Goal: Transaction & Acquisition: Purchase product/service

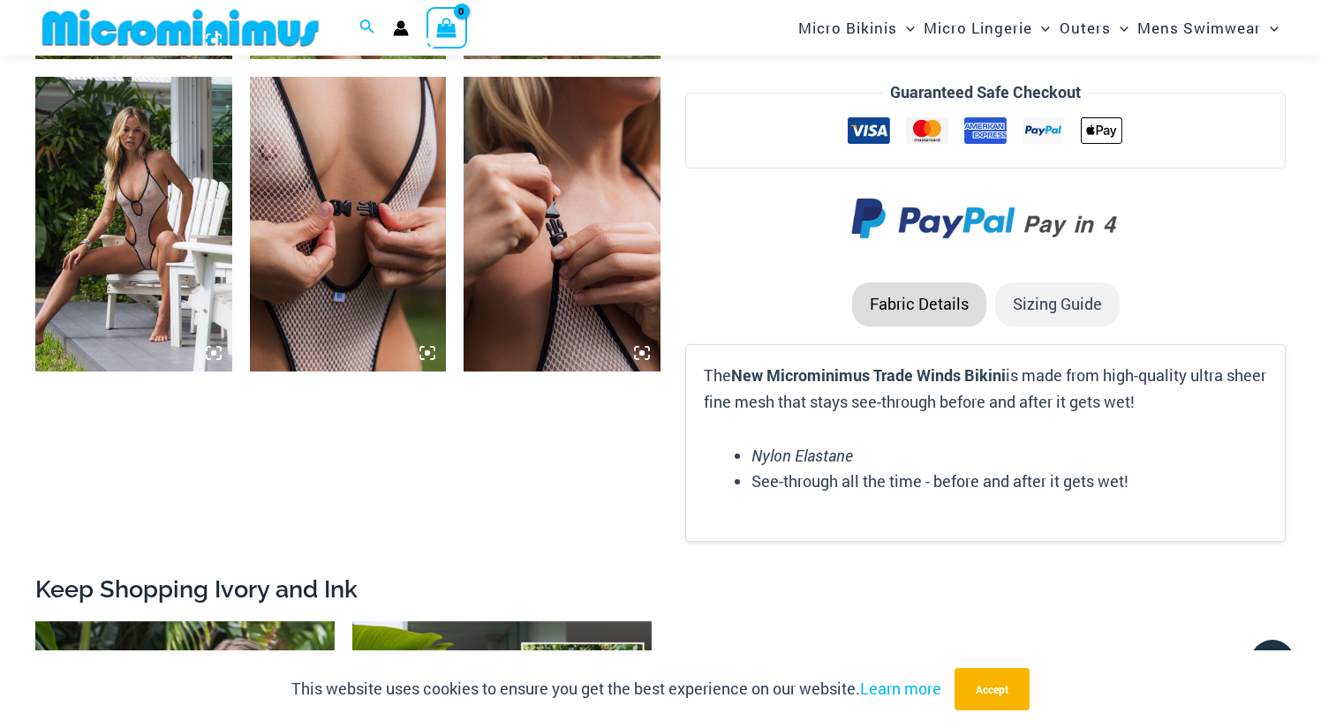
scroll to position [2285, 0]
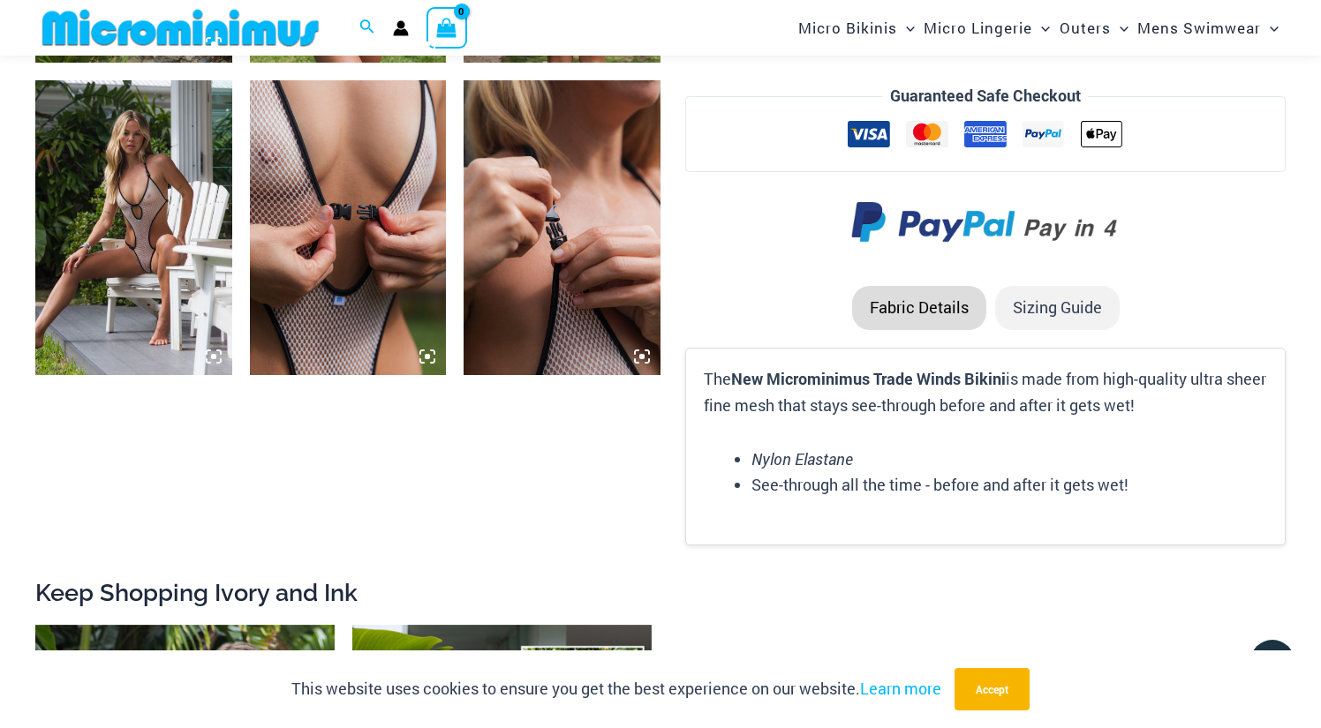
click at [373, 290] on img at bounding box center [348, 227] width 197 height 295
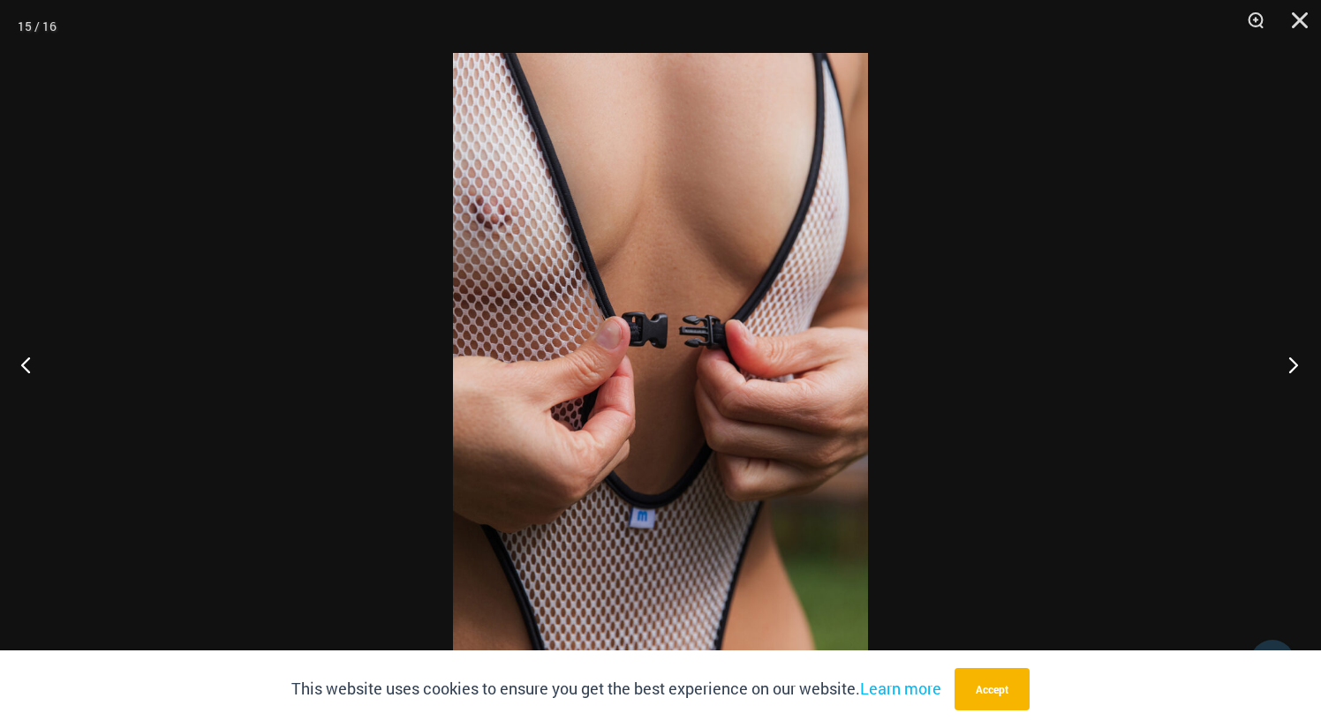
click at [1298, 369] on button "Next" at bounding box center [1287, 364] width 66 height 88
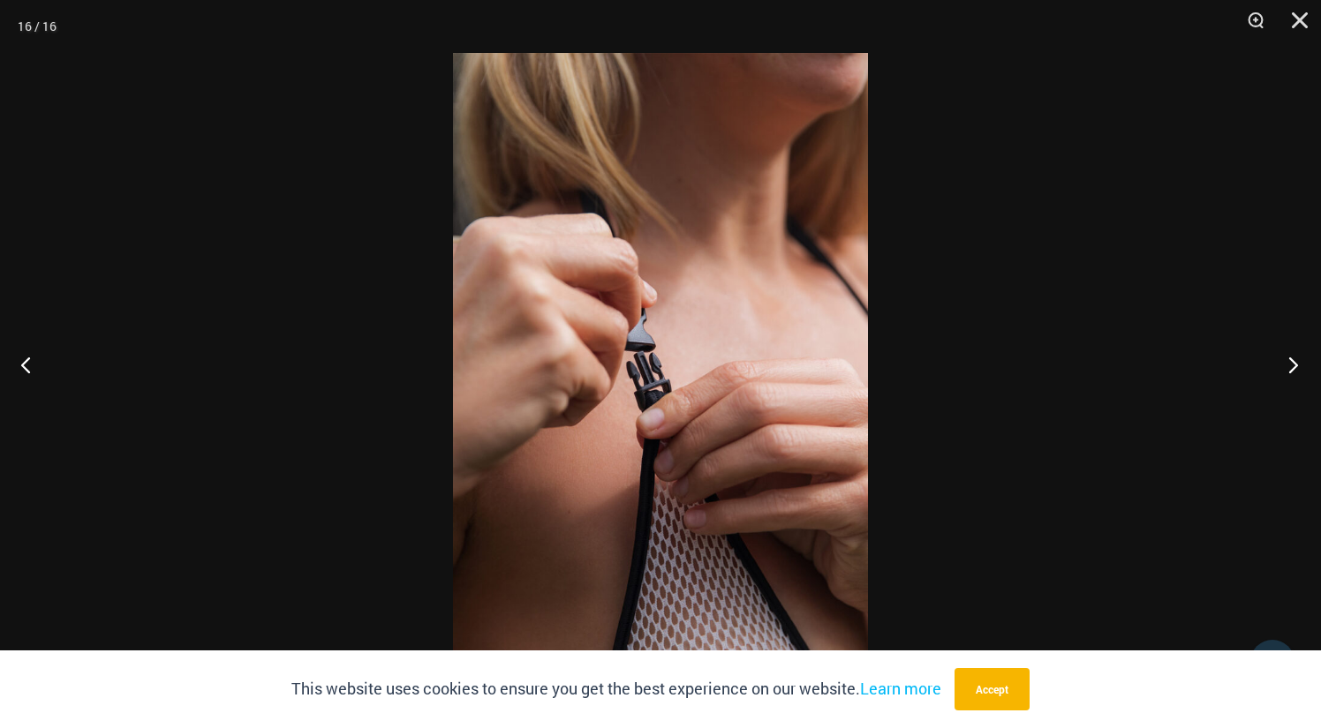
click at [1298, 369] on button "Next" at bounding box center [1287, 364] width 66 height 88
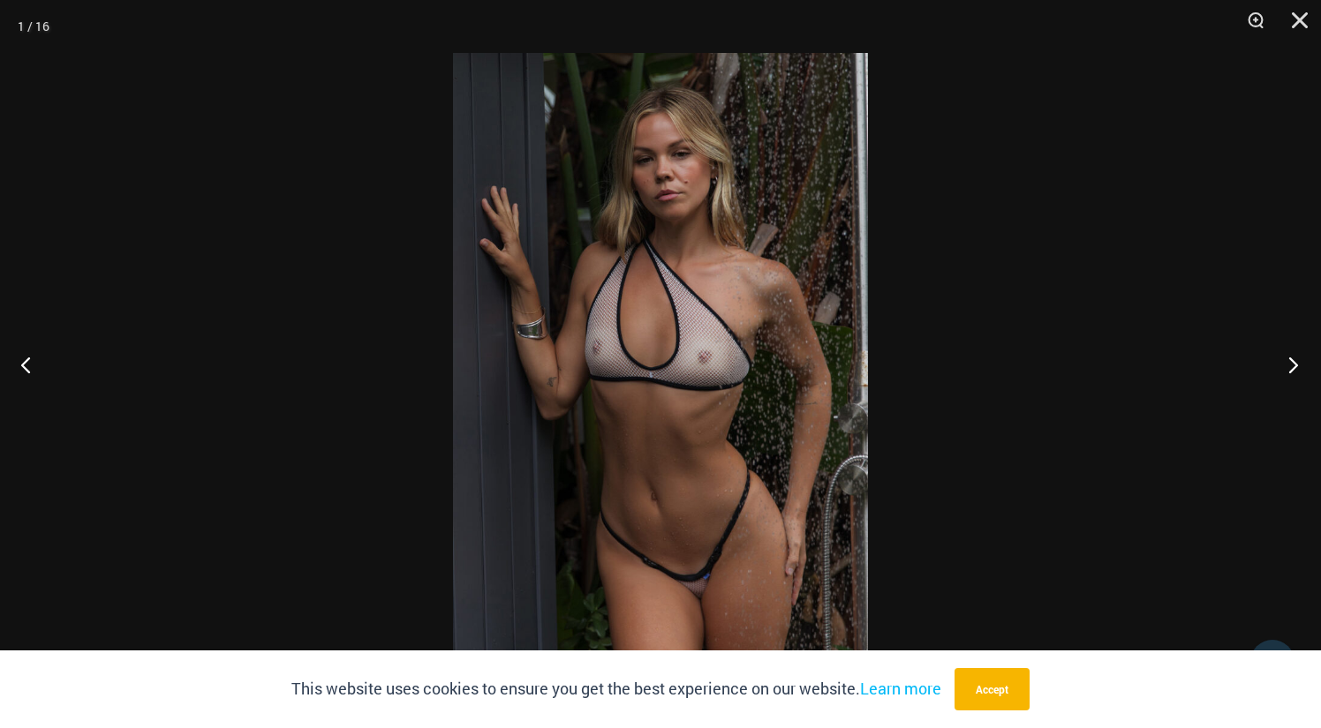
click at [1298, 369] on button "Next" at bounding box center [1287, 364] width 66 height 88
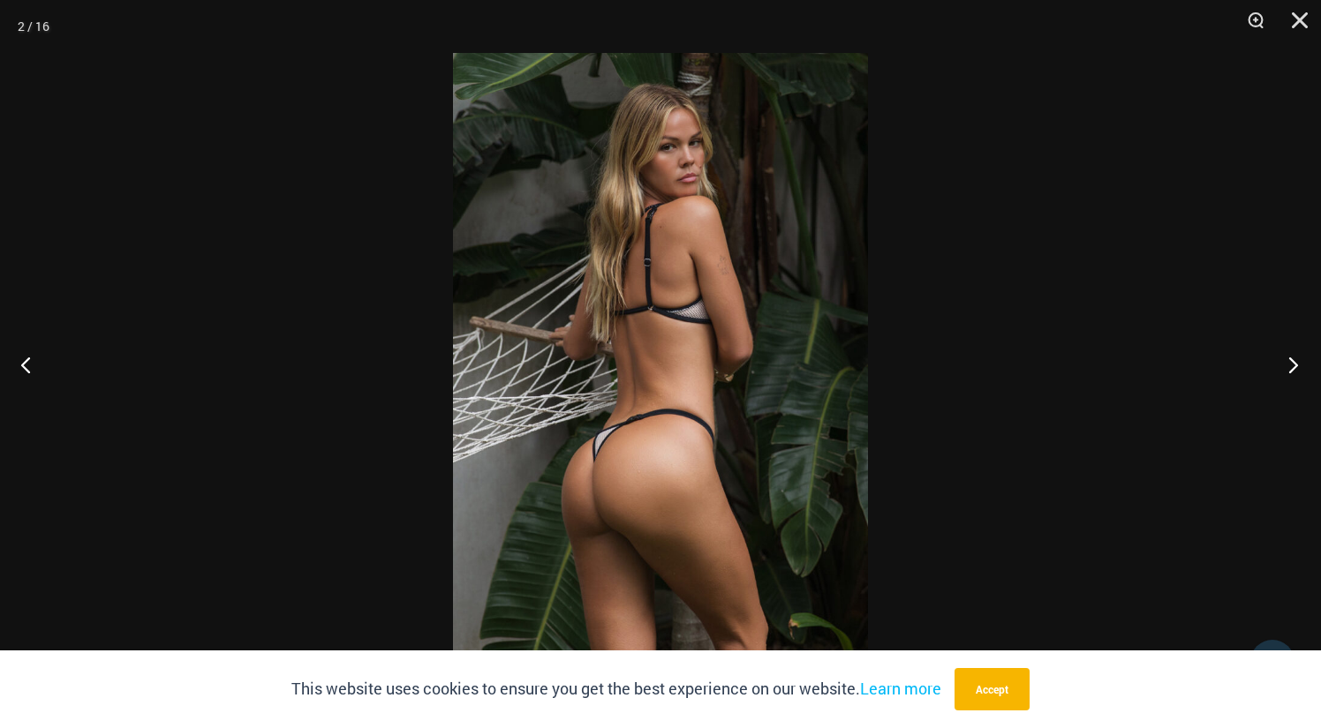
click at [1298, 369] on button "Next" at bounding box center [1287, 364] width 66 height 88
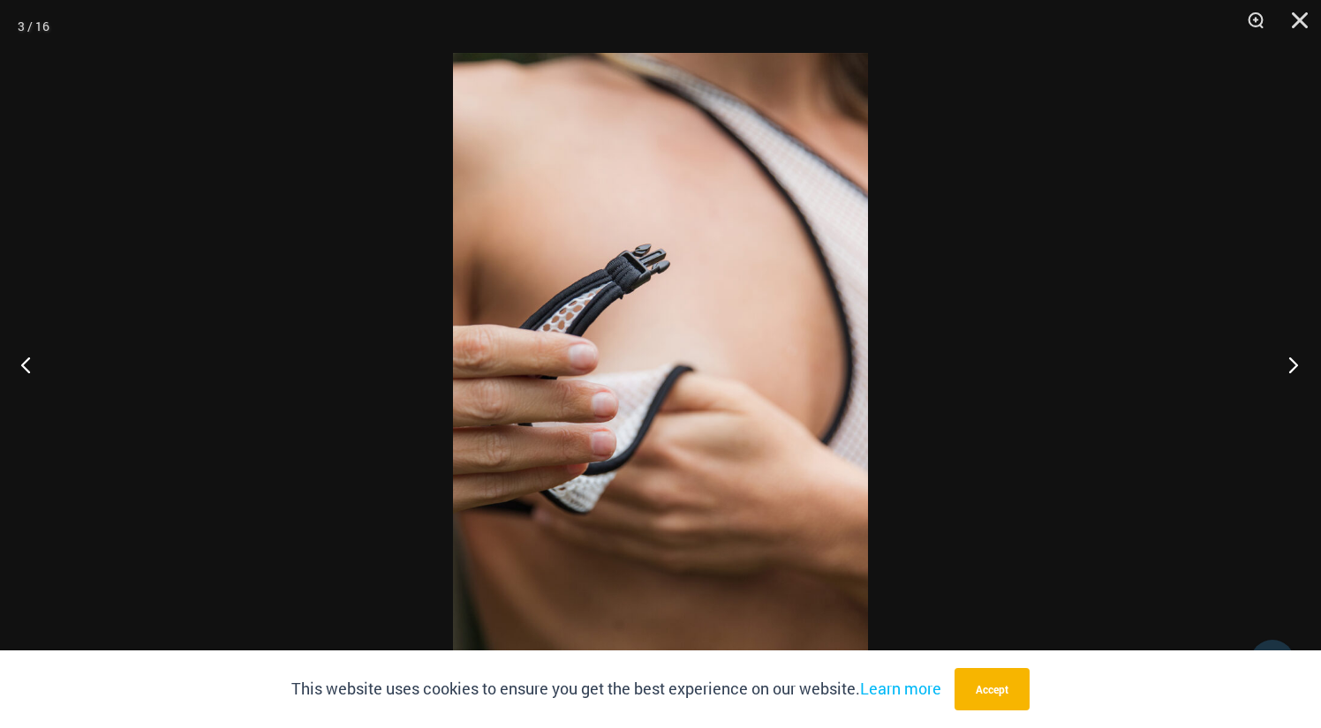
click at [1298, 369] on button "Next" at bounding box center [1287, 364] width 66 height 88
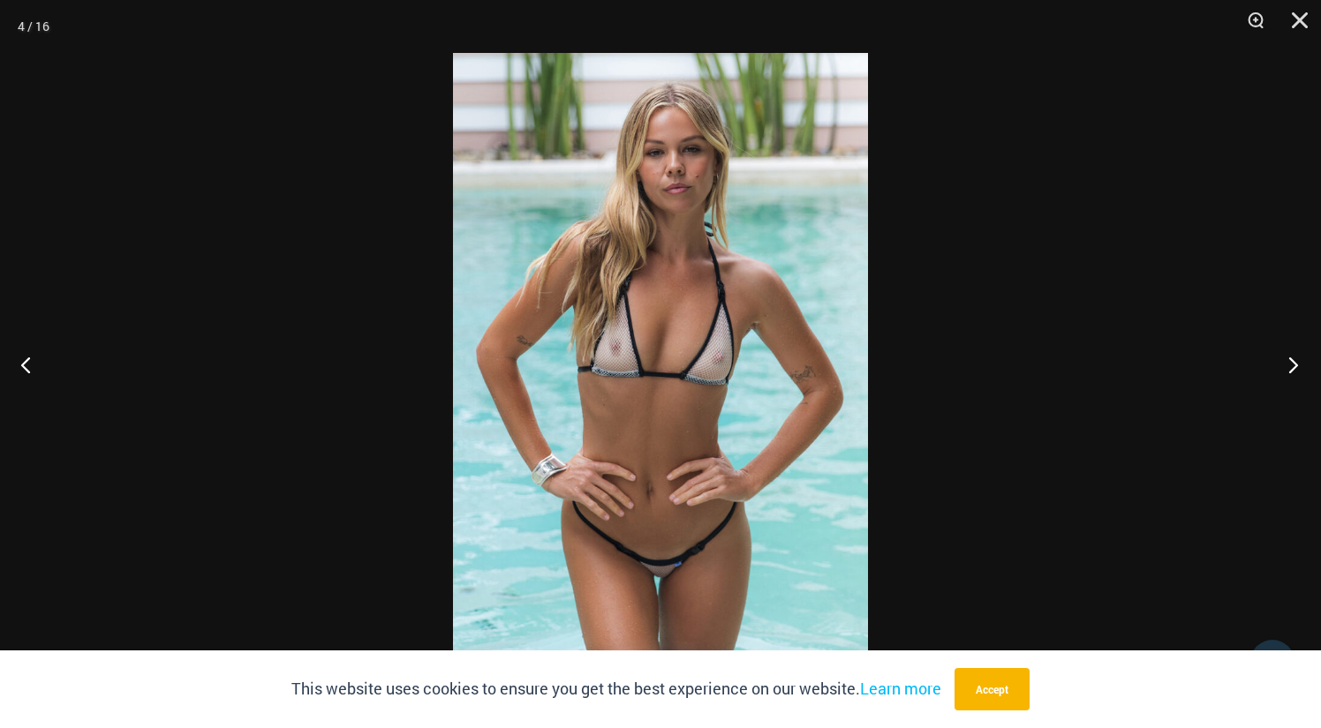
click at [1298, 369] on button "Next" at bounding box center [1287, 364] width 66 height 88
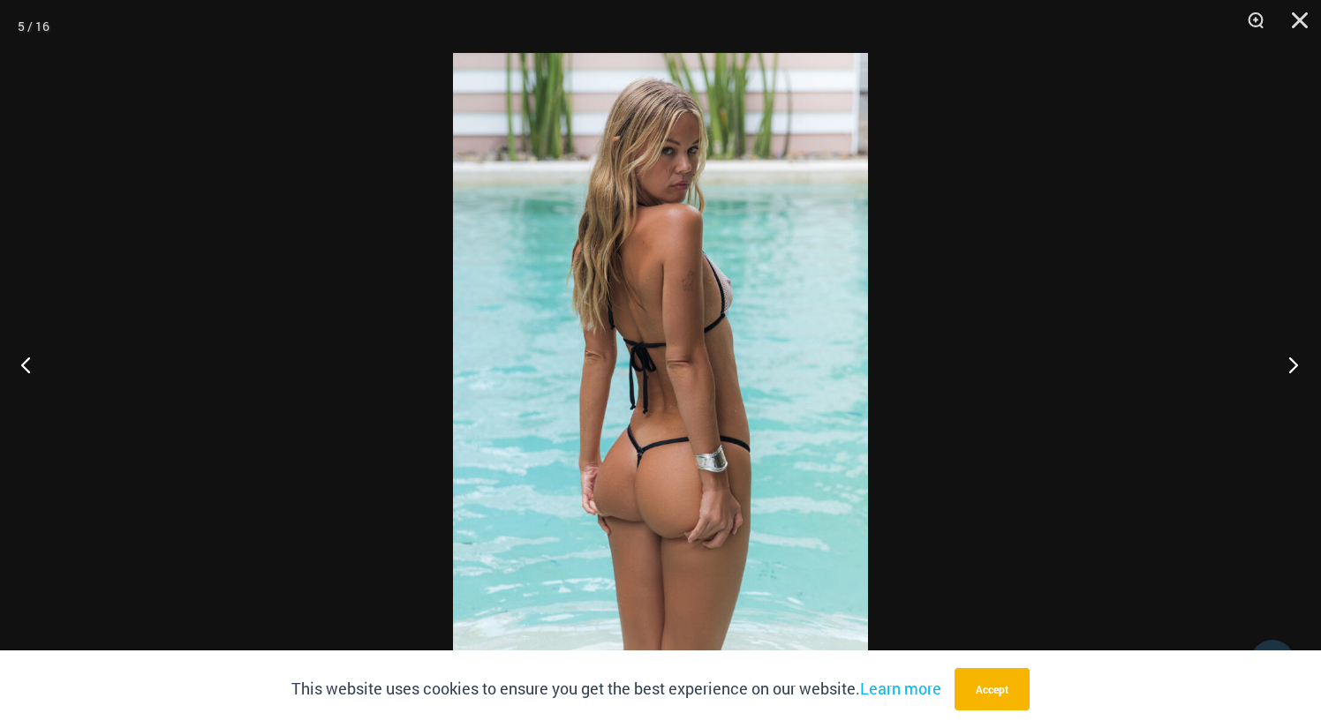
click at [1298, 369] on button "Next" at bounding box center [1287, 364] width 66 height 88
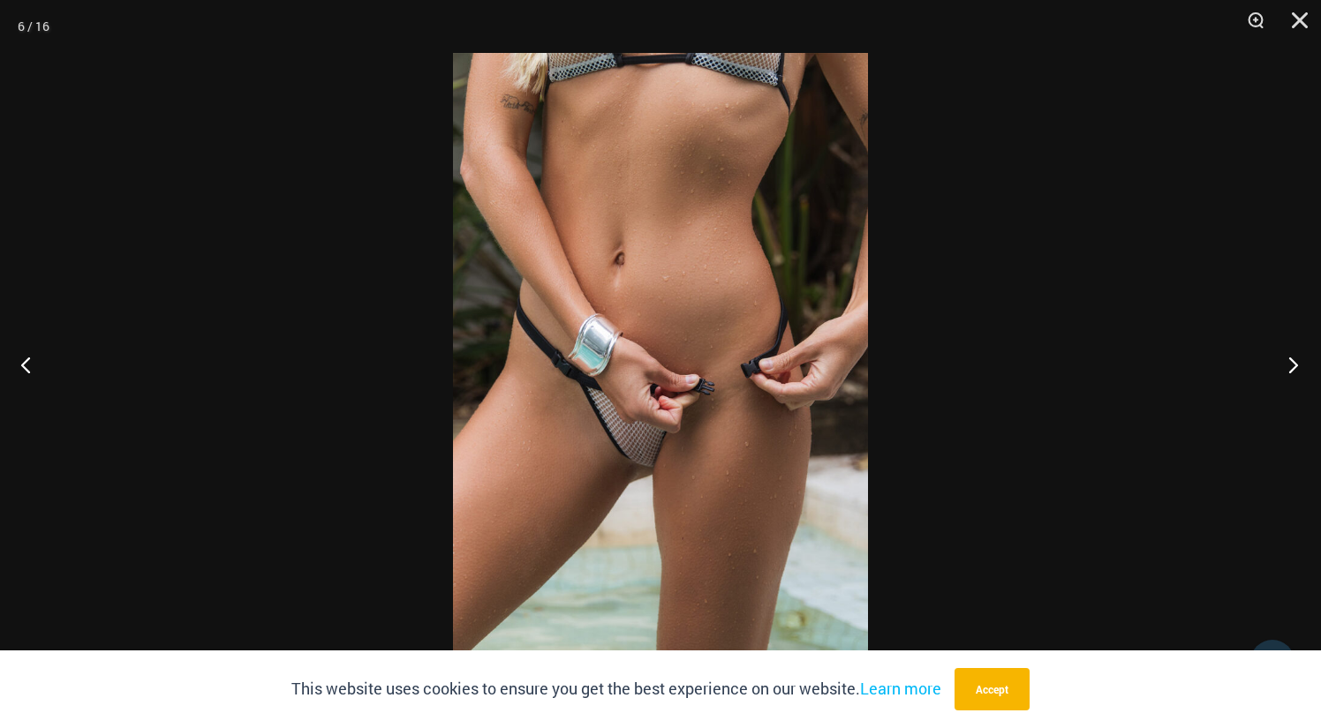
click at [1298, 369] on button "Next" at bounding box center [1287, 364] width 66 height 88
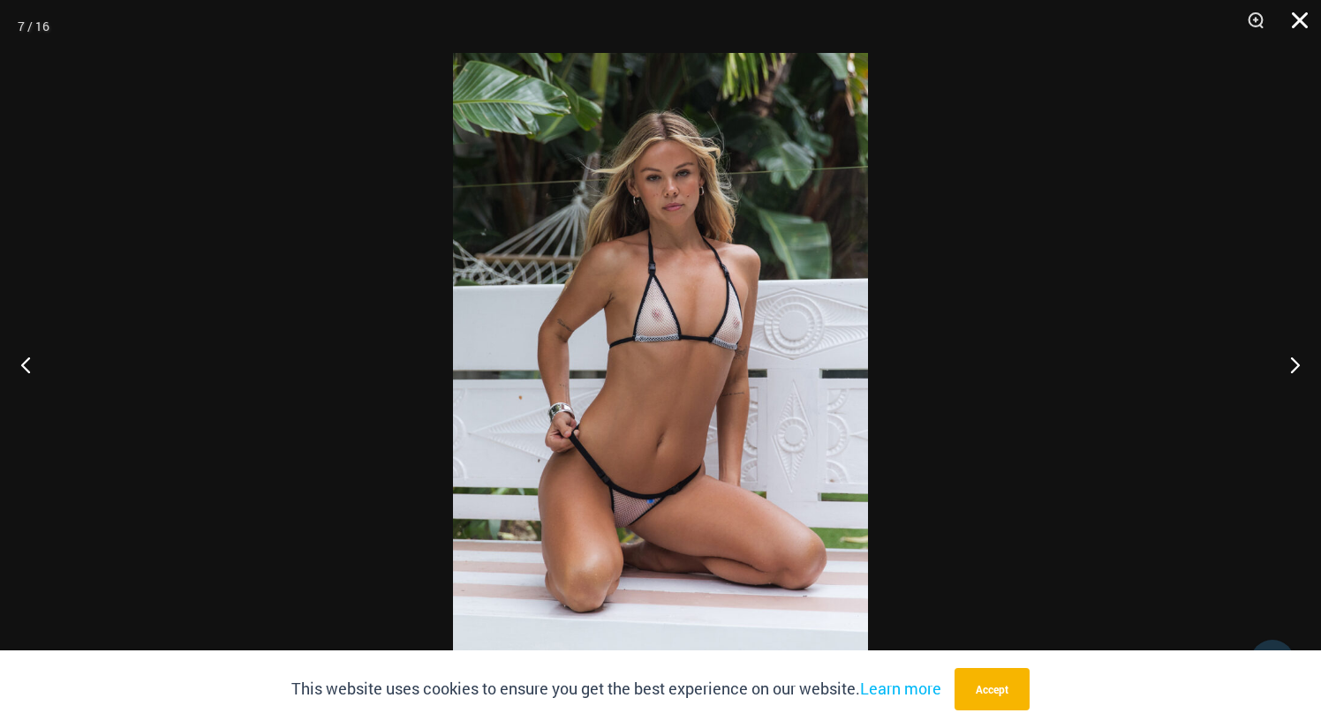
click at [1301, 8] on button "Close" at bounding box center [1293, 26] width 44 height 53
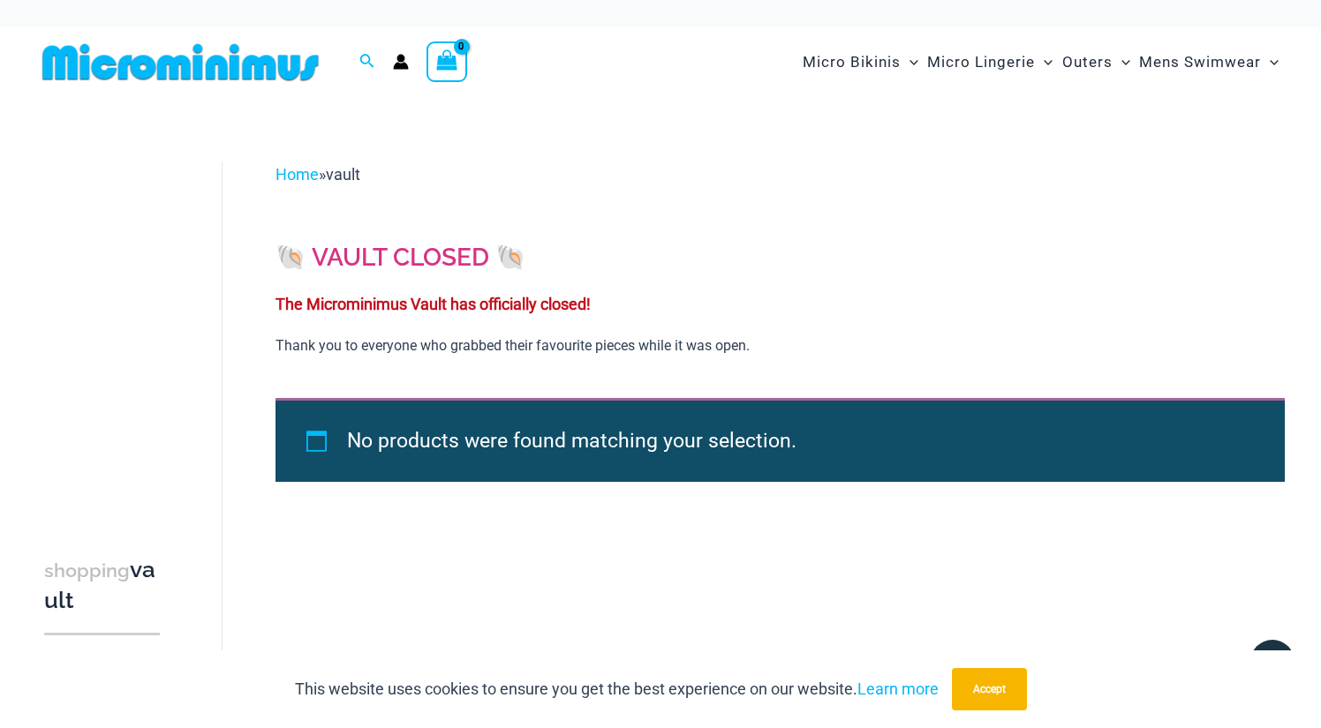
click at [882, 58] on span "Micro Bikinis" at bounding box center [851, 62] width 98 height 45
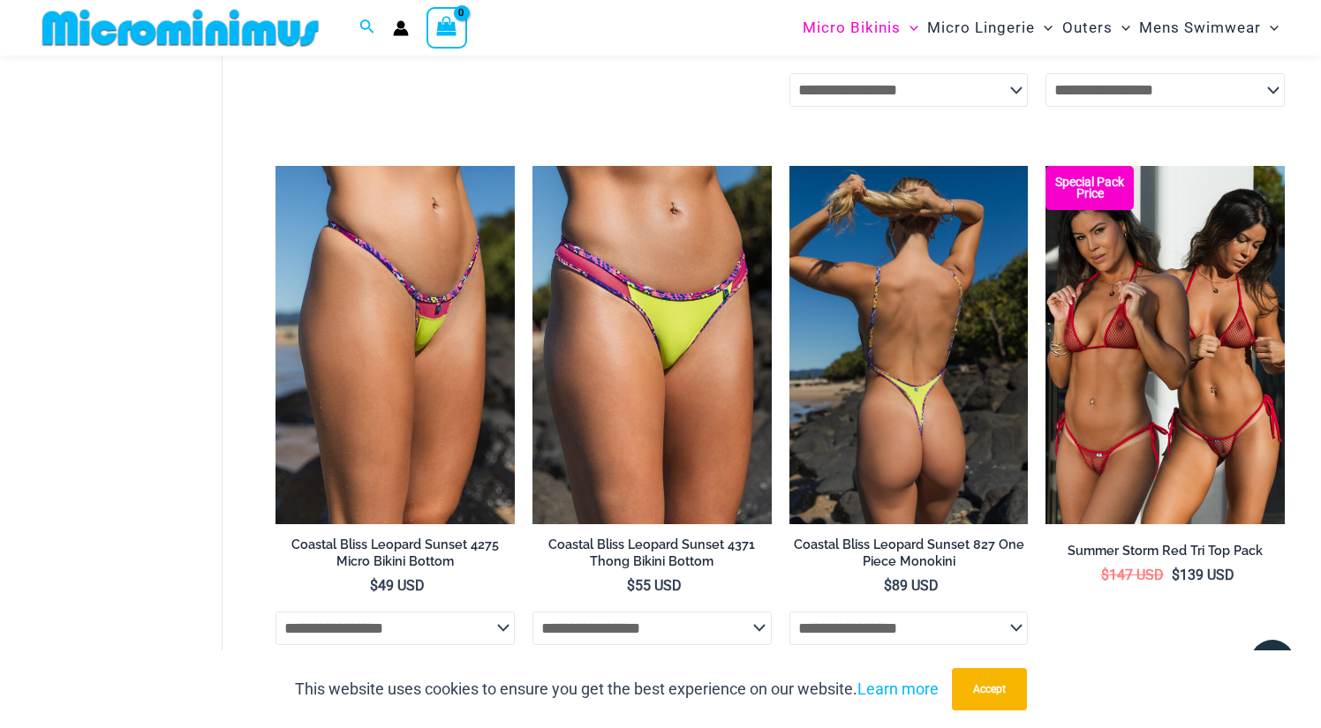
scroll to position [3067, 0]
click at [908, 366] on img at bounding box center [908, 345] width 239 height 358
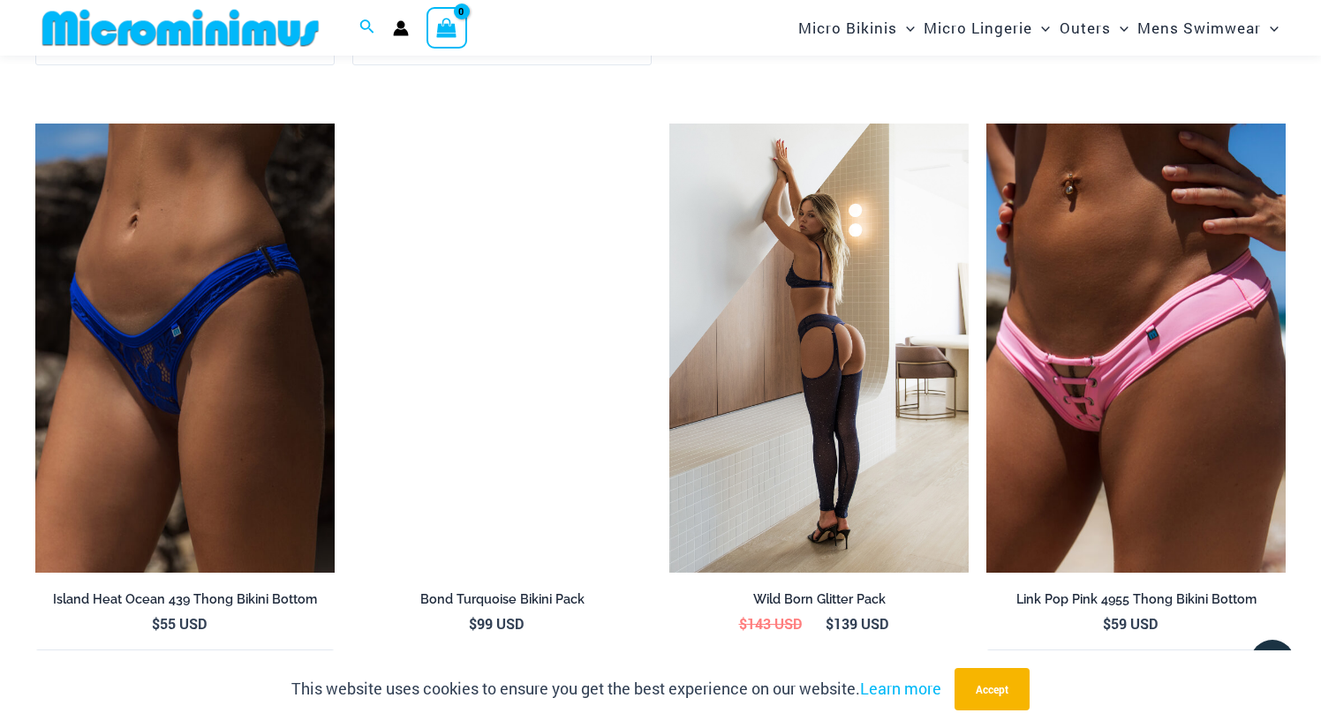
scroll to position [3261, 0]
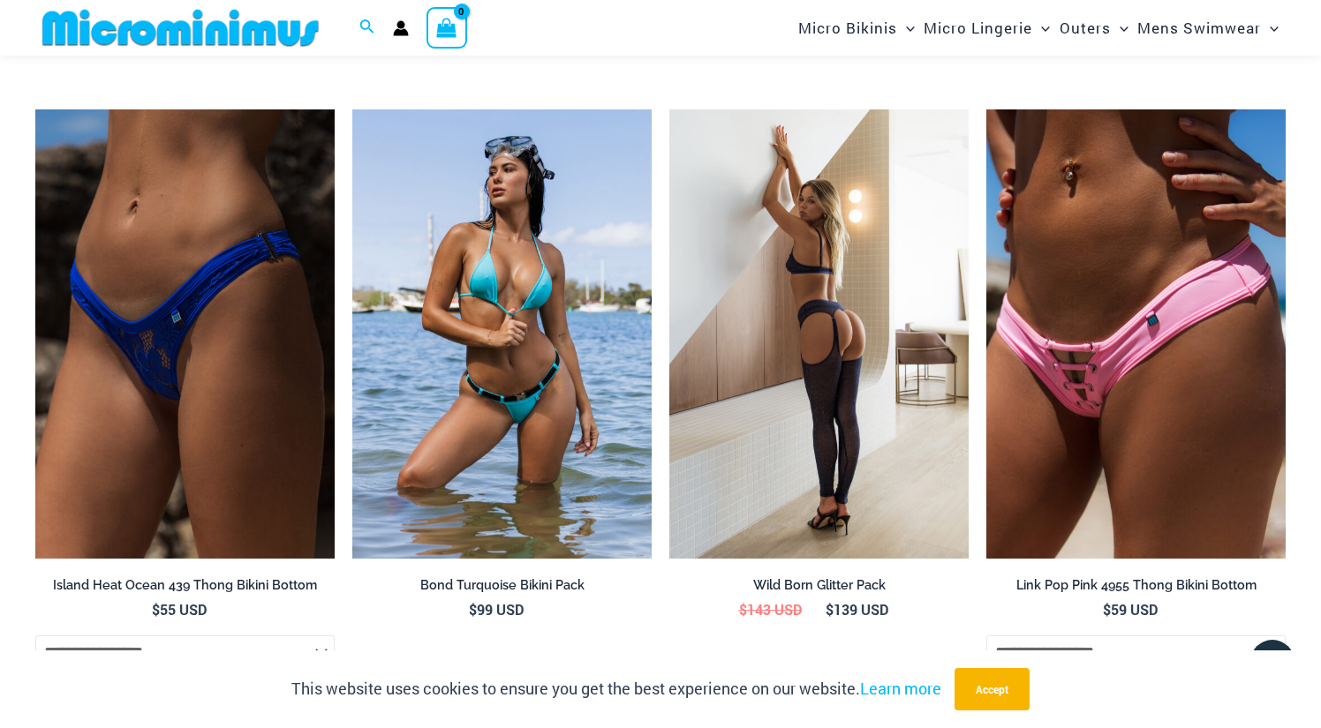
click at [854, 462] on img at bounding box center [818, 333] width 299 height 449
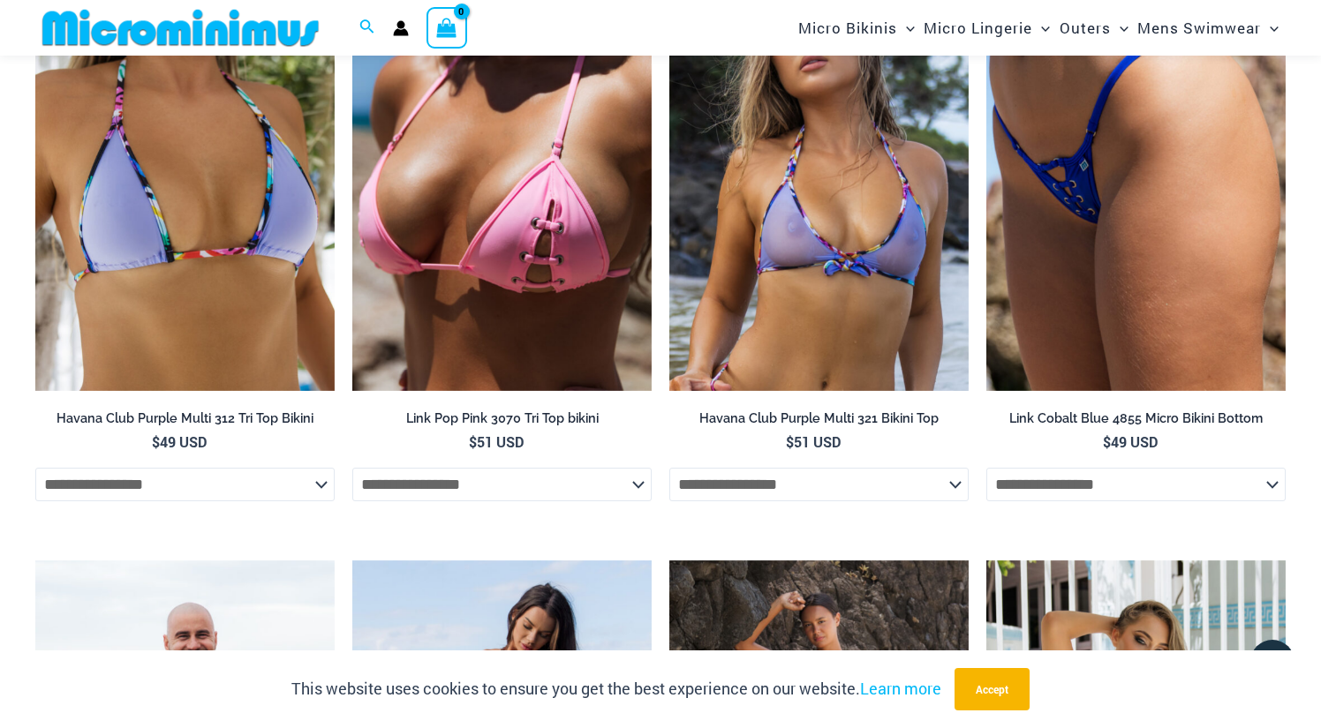
scroll to position [4047, 0]
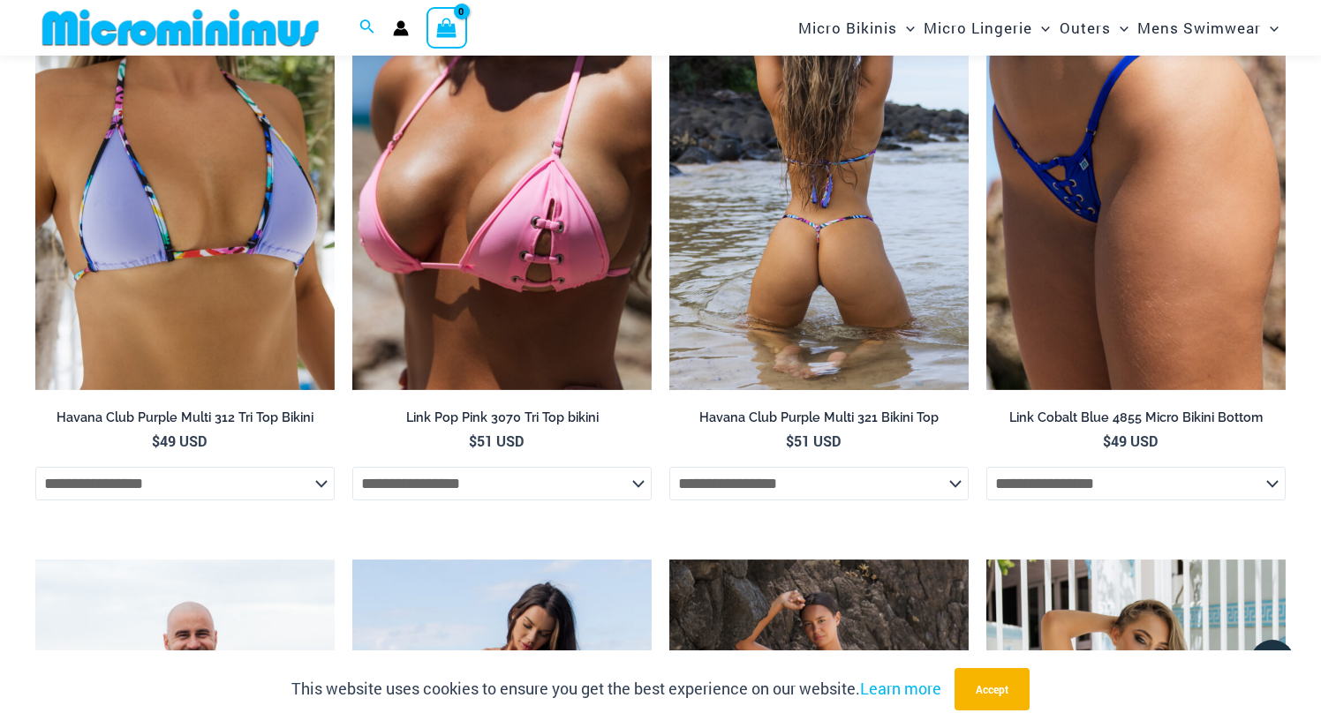
click at [854, 212] on img at bounding box center [818, 166] width 299 height 449
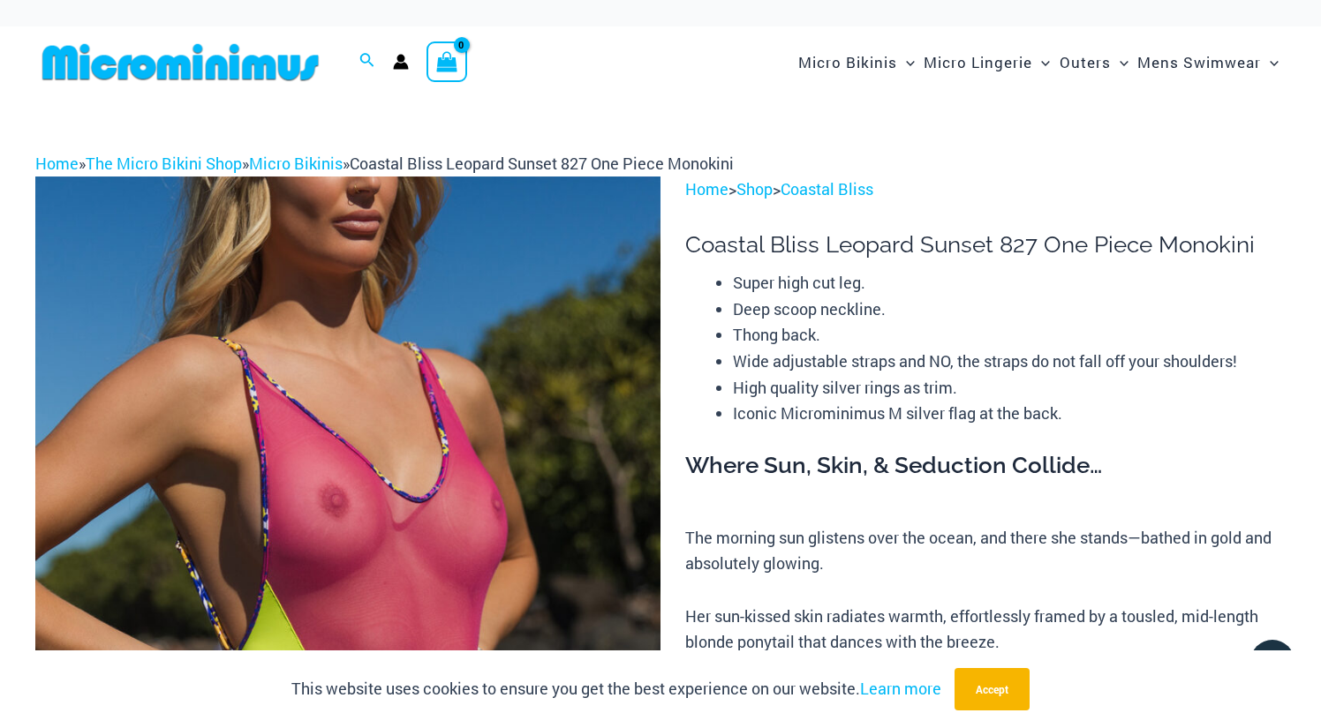
scroll to position [0, 0]
click at [65, 162] on link "Home" at bounding box center [56, 163] width 43 height 21
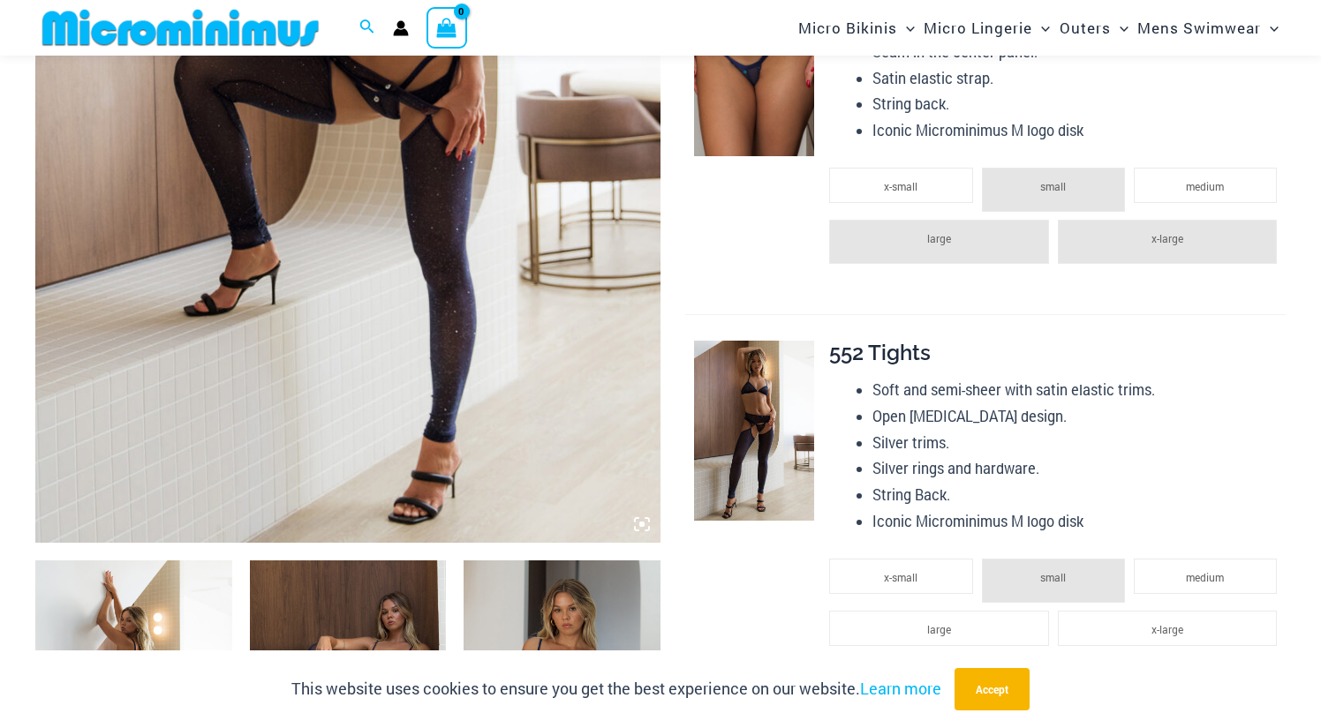
scroll to position [531, 0]
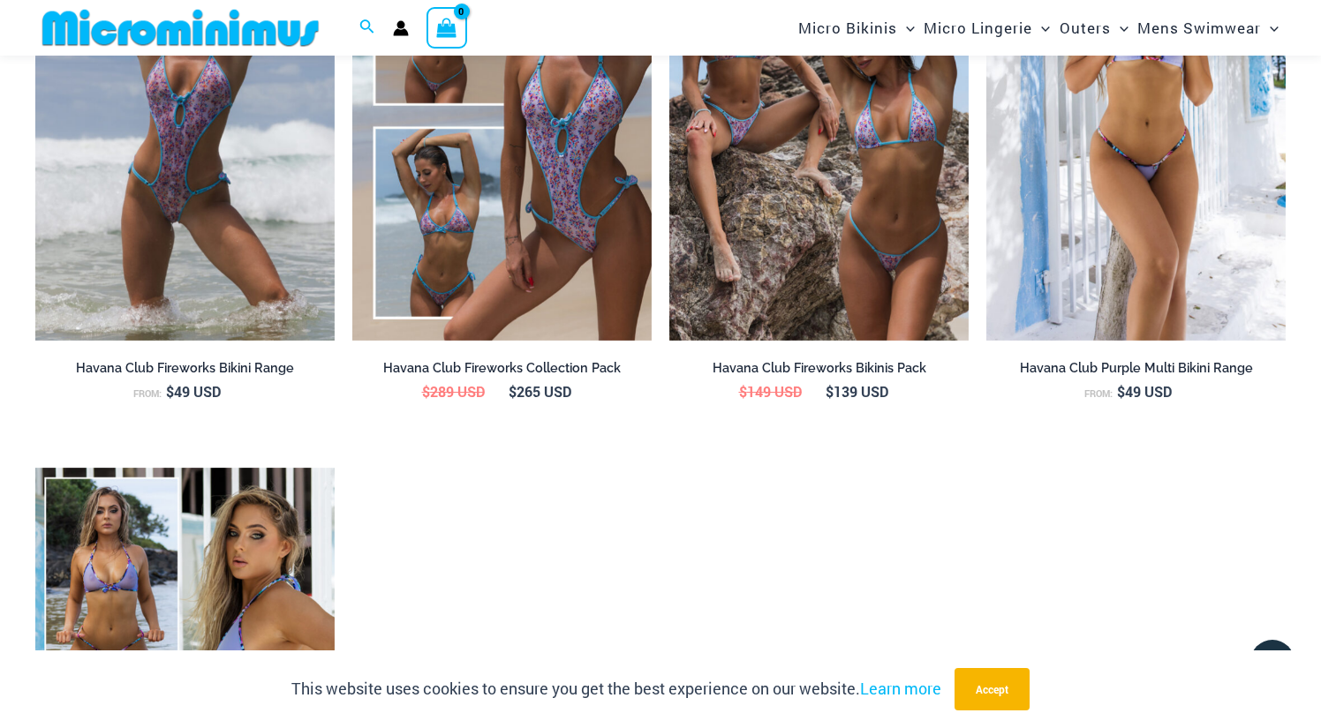
scroll to position [2517, 0]
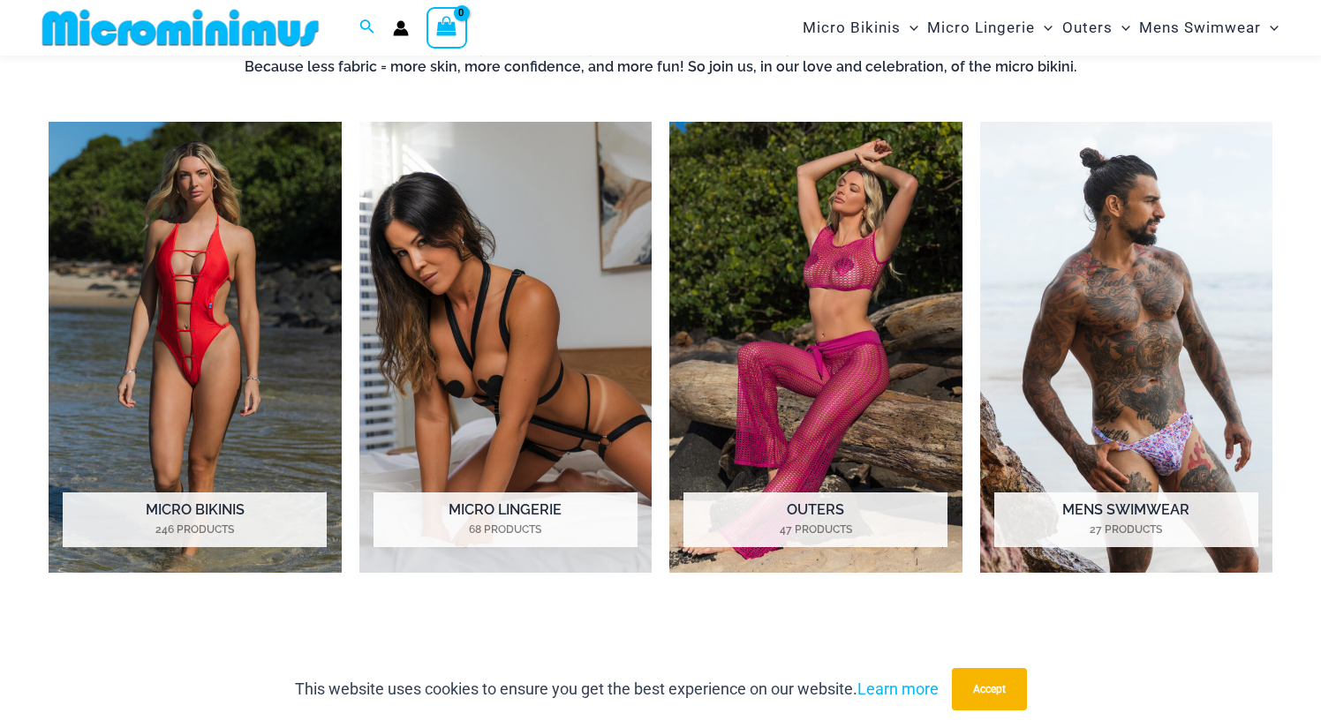
scroll to position [1264, 0]
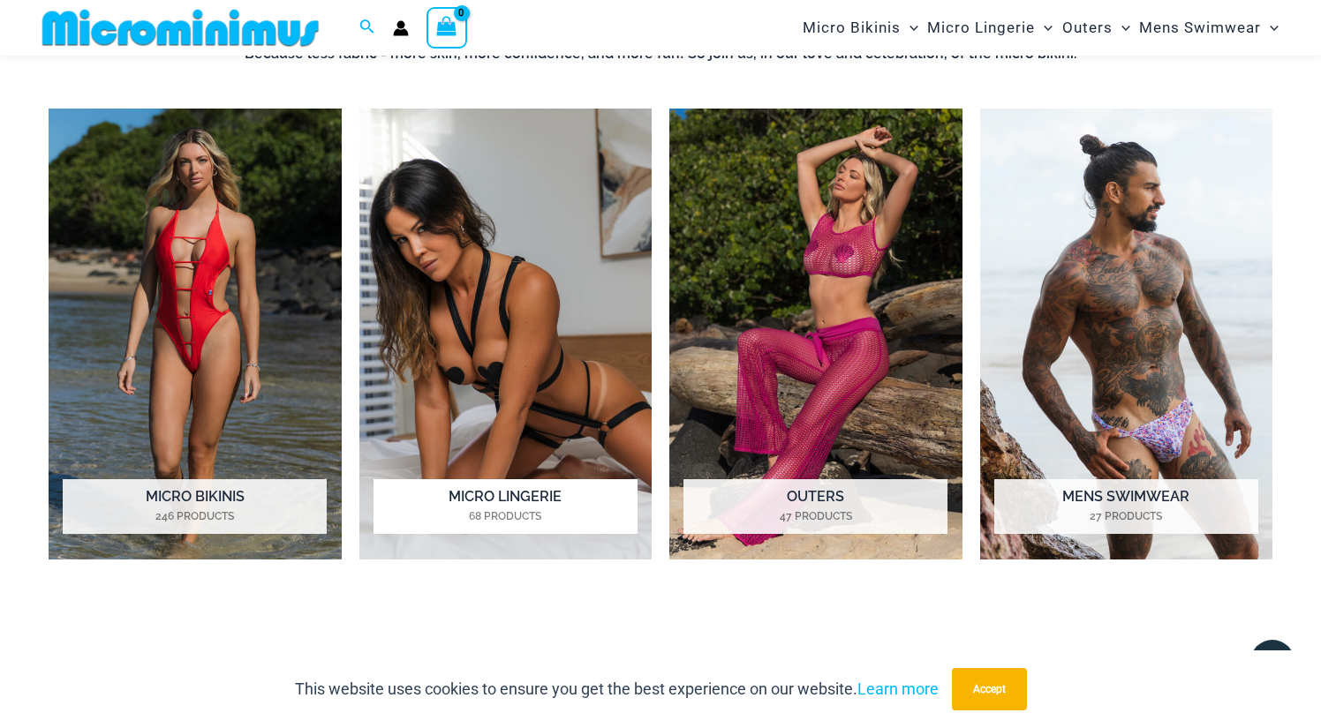
click at [558, 263] on img "Visit product category Micro Lingerie" at bounding box center [505, 335] width 293 height 452
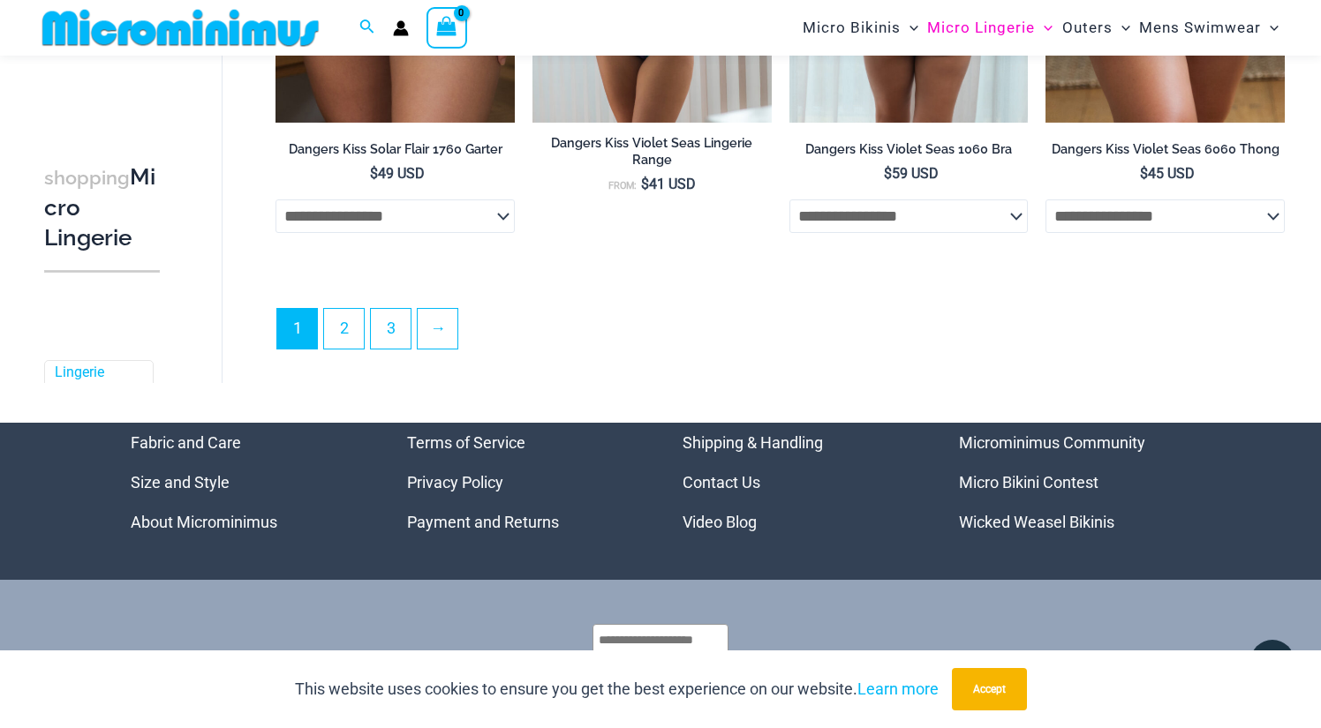
scroll to position [4271, 0]
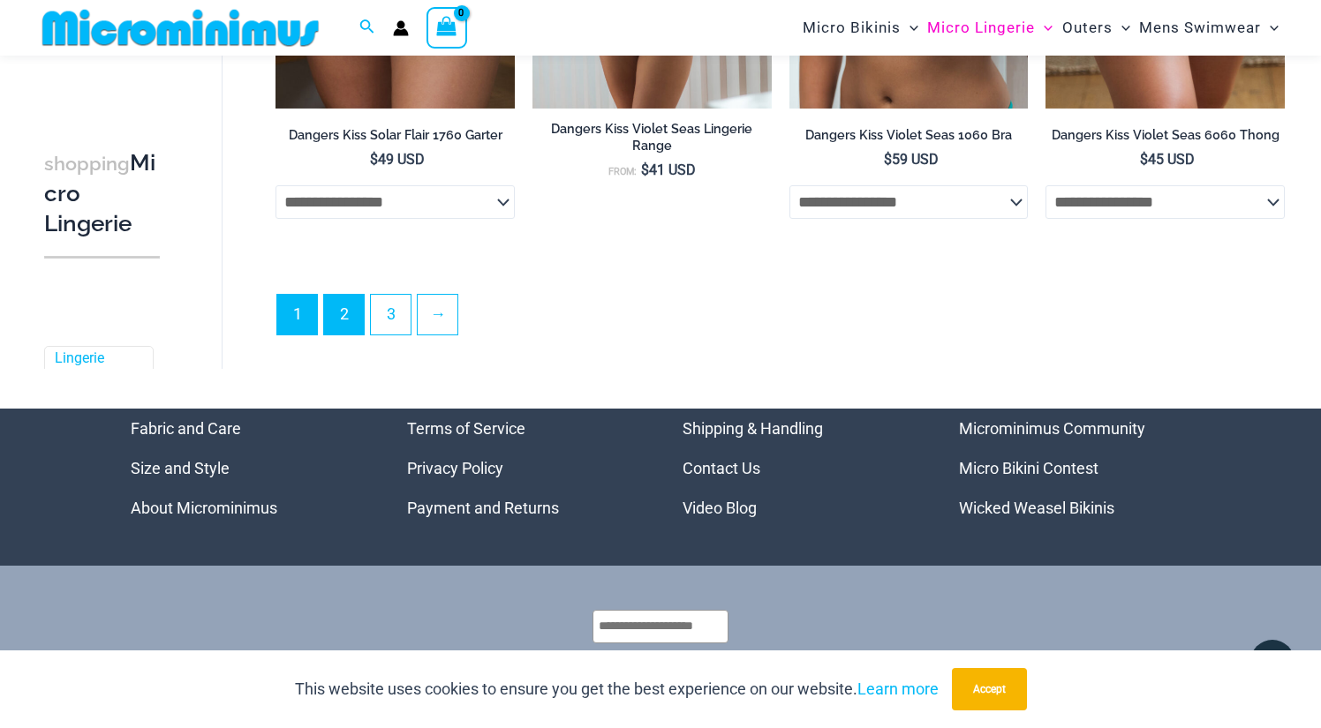
click at [358, 317] on link "2" at bounding box center [344, 315] width 40 height 40
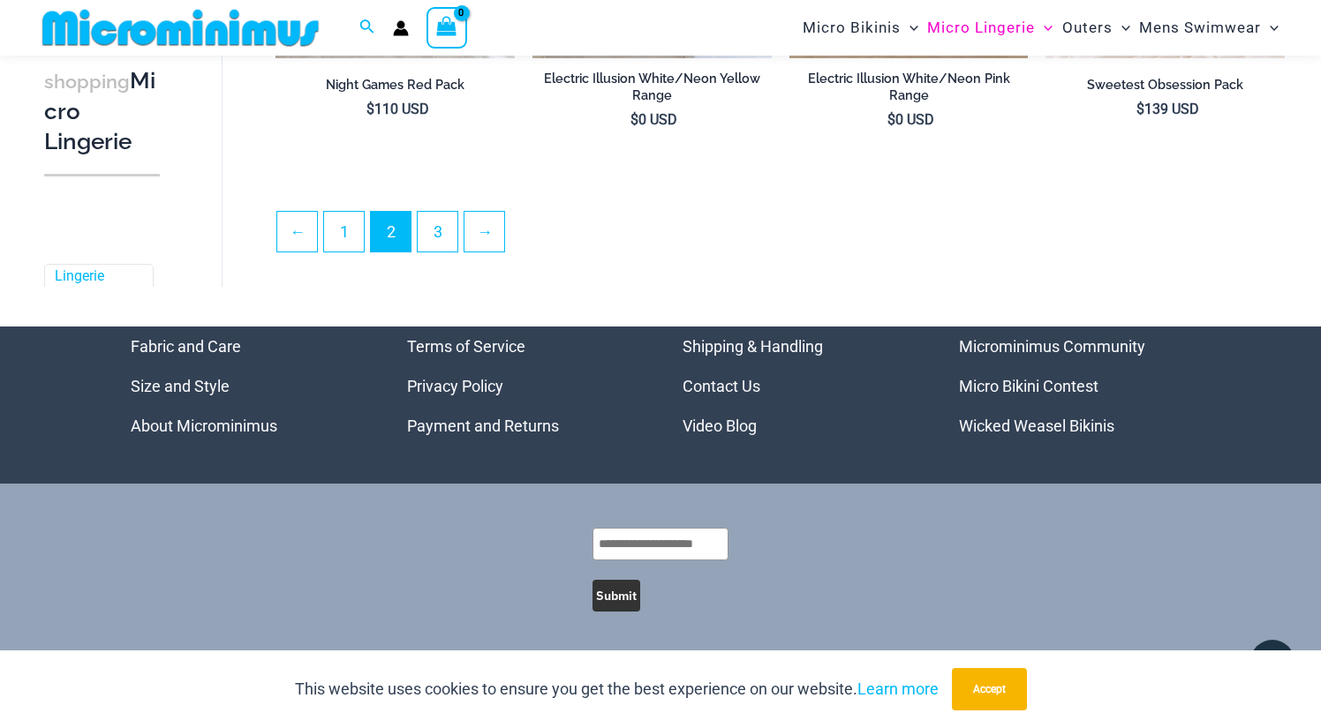
scroll to position [4234, 0]
click at [449, 228] on link "3" at bounding box center [438, 232] width 40 height 40
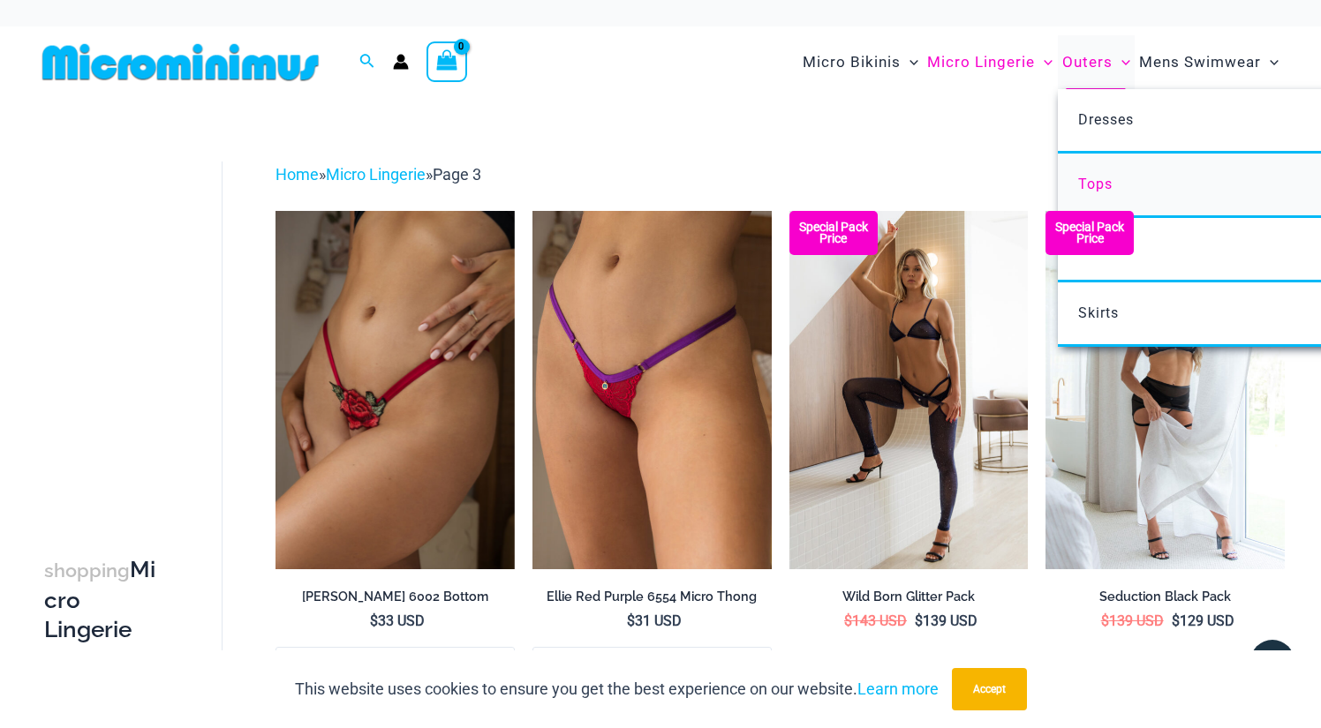
click at [1125, 179] on link "Tops" at bounding box center [1319, 186] width 525 height 64
